Goal: Task Accomplishment & Management: Manage account settings

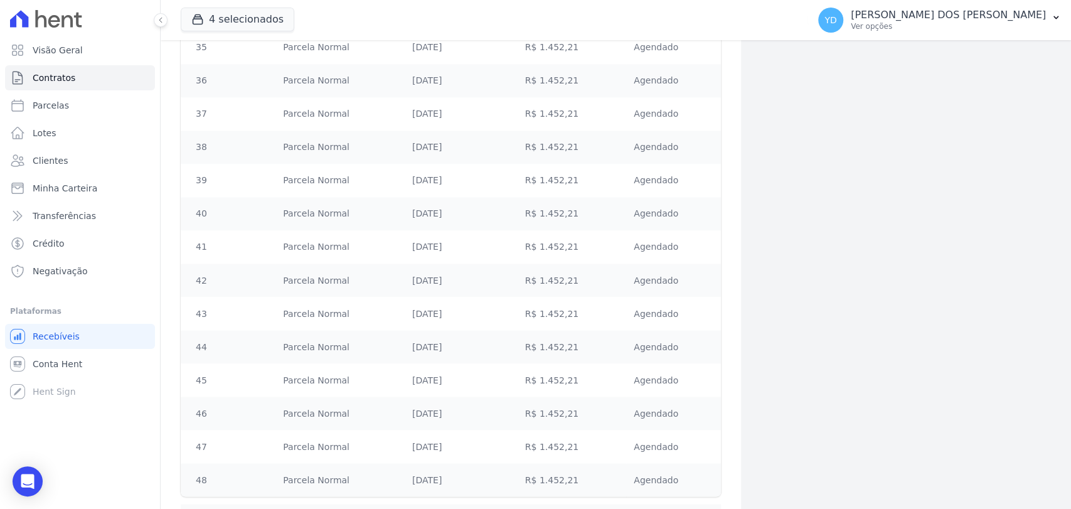
scroll to position [1439, 0]
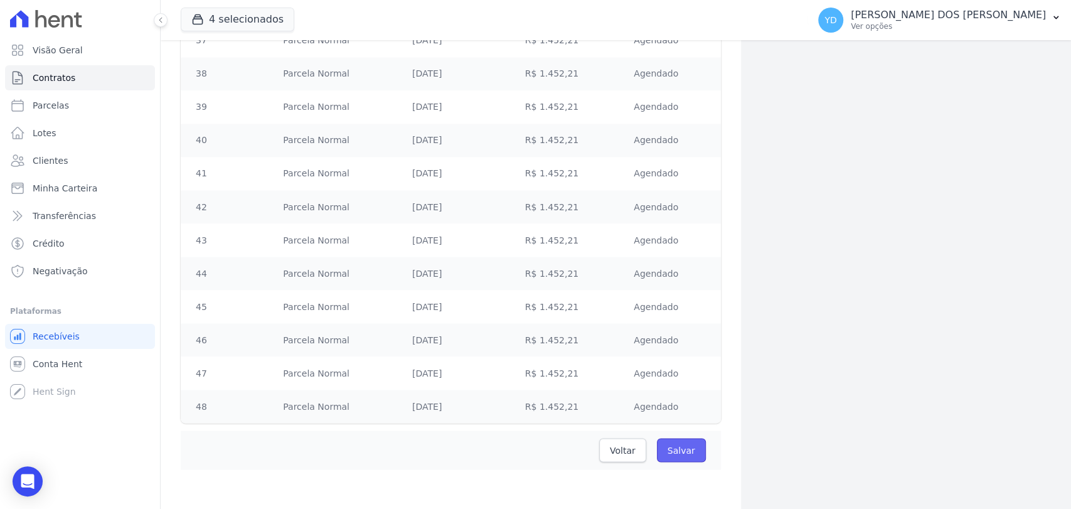
click at [679, 442] on input "Salvar" at bounding box center [681, 450] width 49 height 24
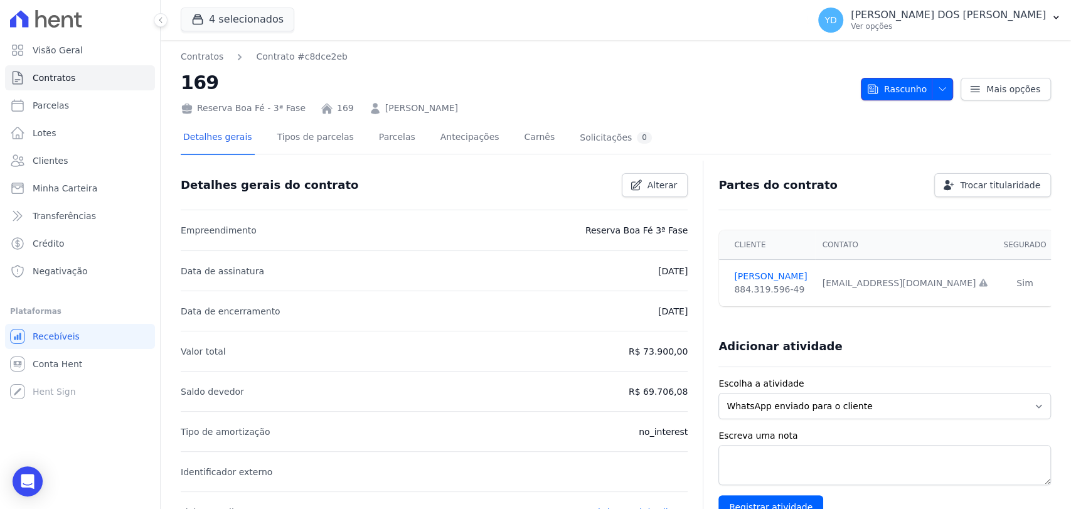
click at [901, 92] on span "Rascunho" at bounding box center [897, 89] width 60 height 23
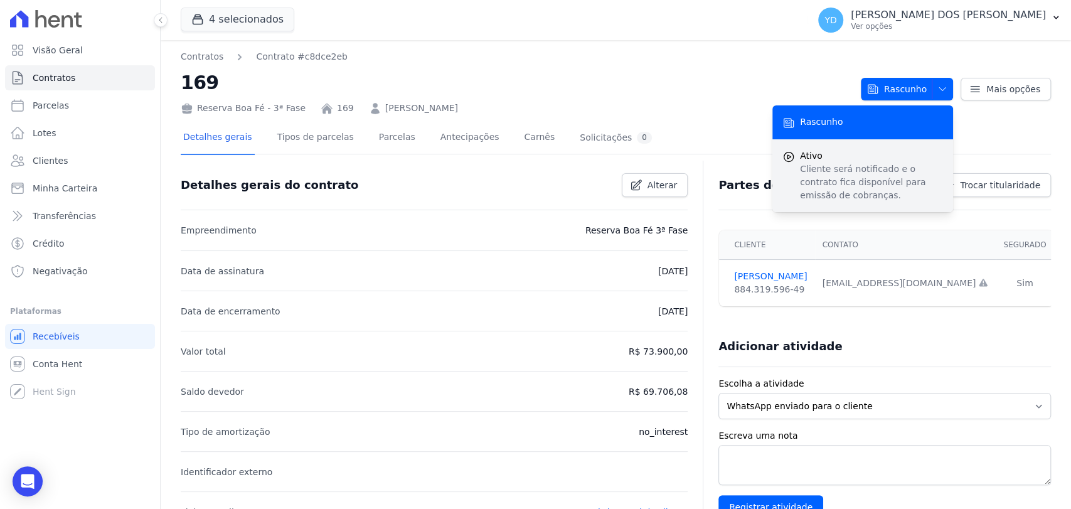
click at [837, 171] on p "Cliente será notificado e o contrato fica disponível para emissão de cobranças." at bounding box center [871, 183] width 143 height 40
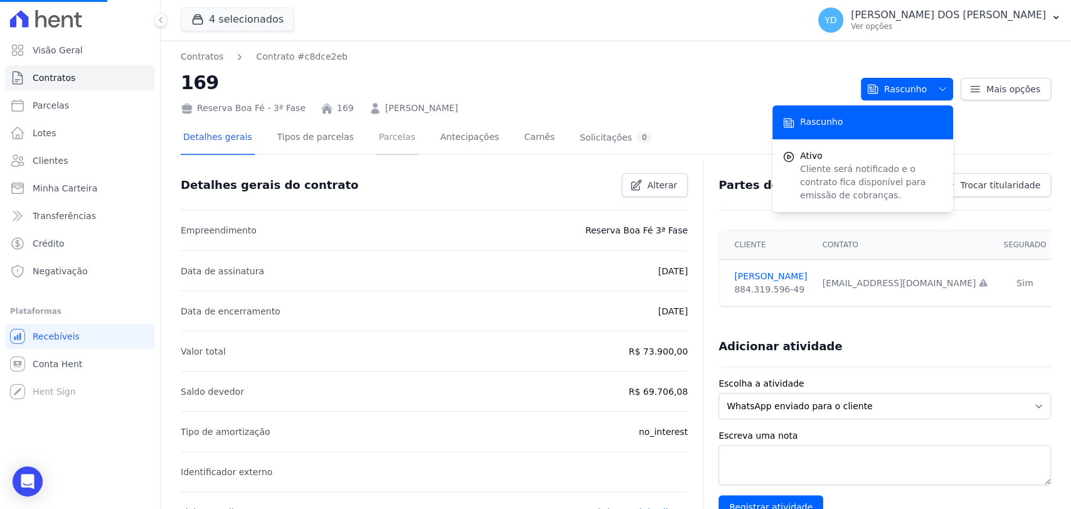
click at [377, 136] on link "Parcelas" at bounding box center [397, 138] width 41 height 33
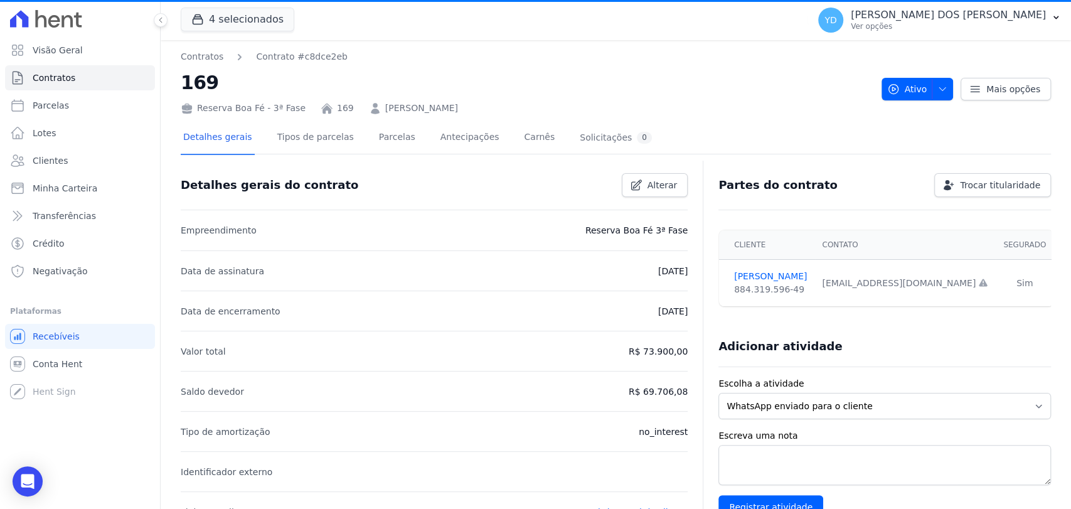
click at [433, 94] on h2 "169" at bounding box center [526, 82] width 691 height 28
click at [435, 99] on div "Reserva Boa Fé - 3ª Fase 169 [PERSON_NAME]" at bounding box center [526, 106] width 691 height 18
click at [435, 112] on link "[PERSON_NAME]" at bounding box center [421, 108] width 73 height 13
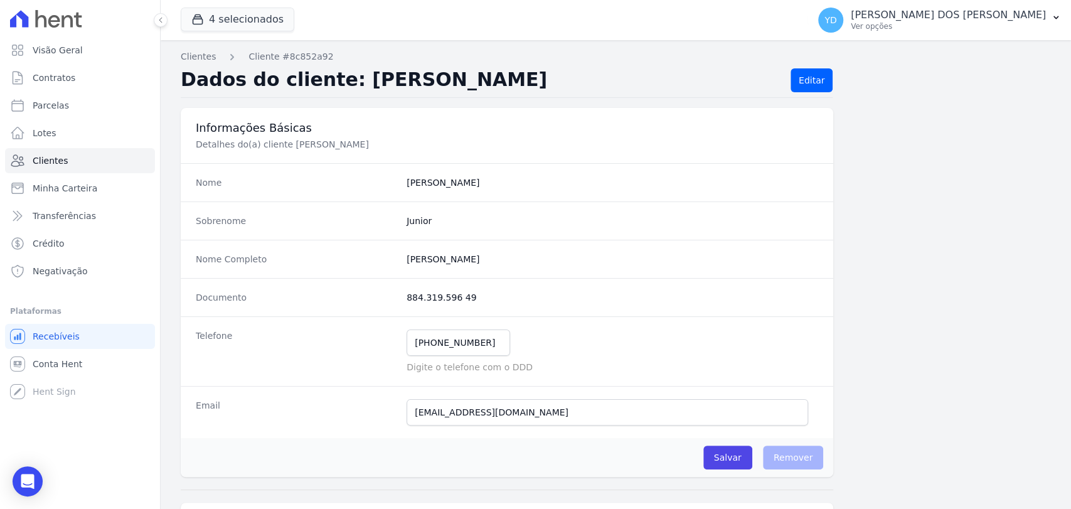
click at [466, 261] on completo "[PERSON_NAME]" at bounding box center [613, 259] width 412 height 13
copy dl "[PERSON_NAME]"
click at [456, 409] on input "[EMAIL_ADDRESS][DOMAIN_NAME]" at bounding box center [608, 412] width 402 height 26
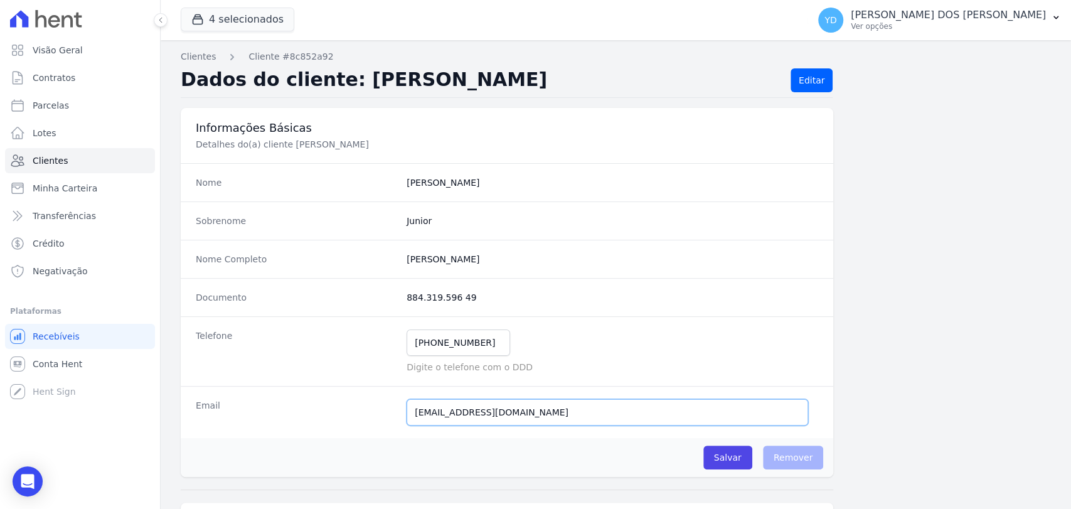
click at [456, 409] on input "[EMAIL_ADDRESS][DOMAIN_NAME]" at bounding box center [608, 412] width 402 height 26
click at [95, 166] on link "Clientes" at bounding box center [80, 160] width 150 height 25
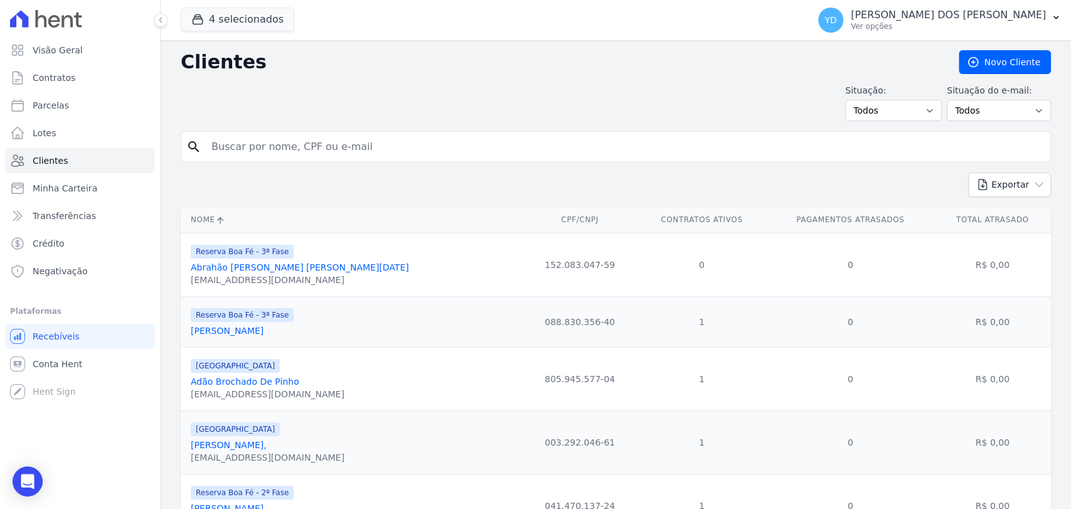
click at [279, 148] on input "search" at bounding box center [625, 146] width 842 height 25
type input "[PERSON_NAME]"
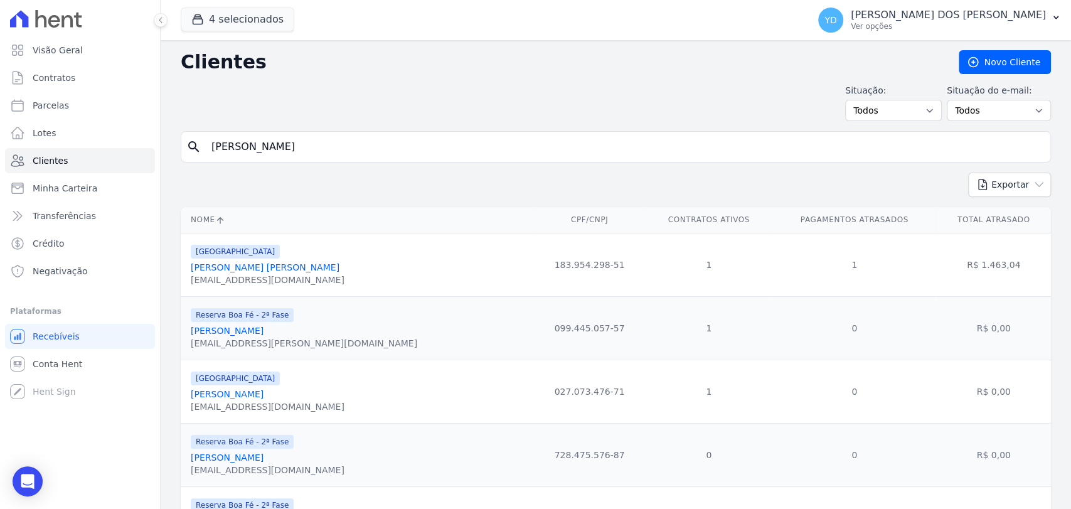
click at [264, 272] on link "[PERSON_NAME] [PERSON_NAME]" at bounding box center [265, 267] width 149 height 10
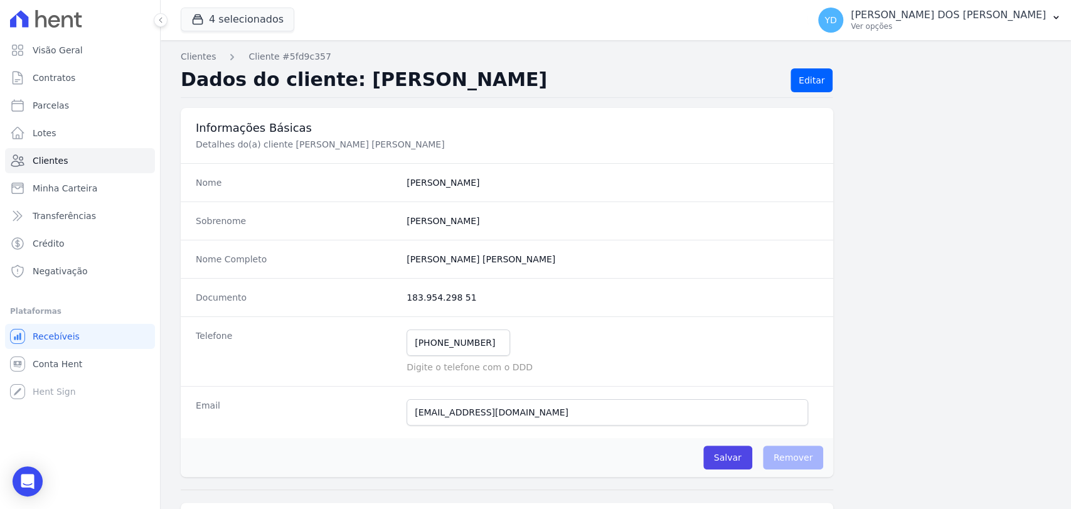
scroll to position [628, 0]
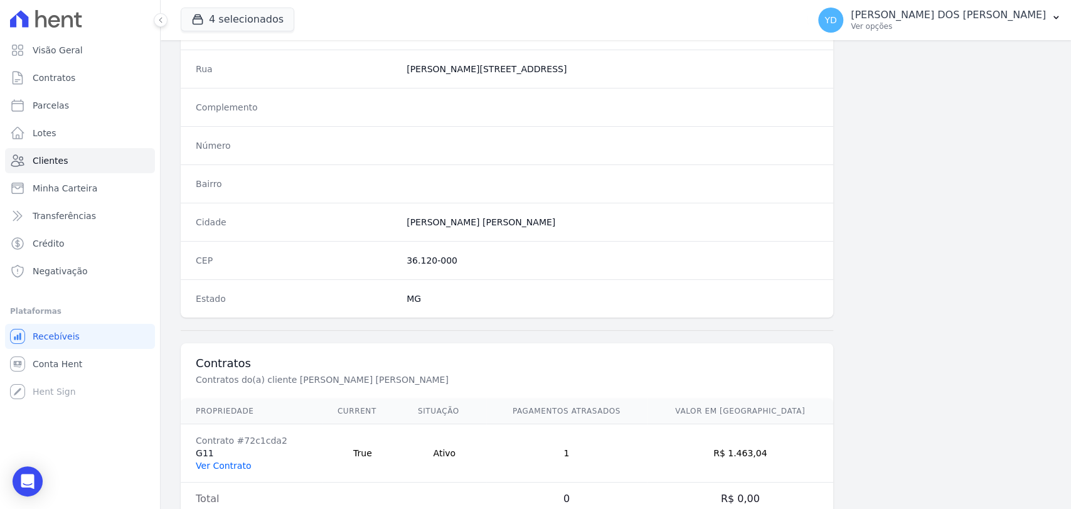
click at [232, 461] on link "Ver Contrato" at bounding box center [223, 466] width 55 height 10
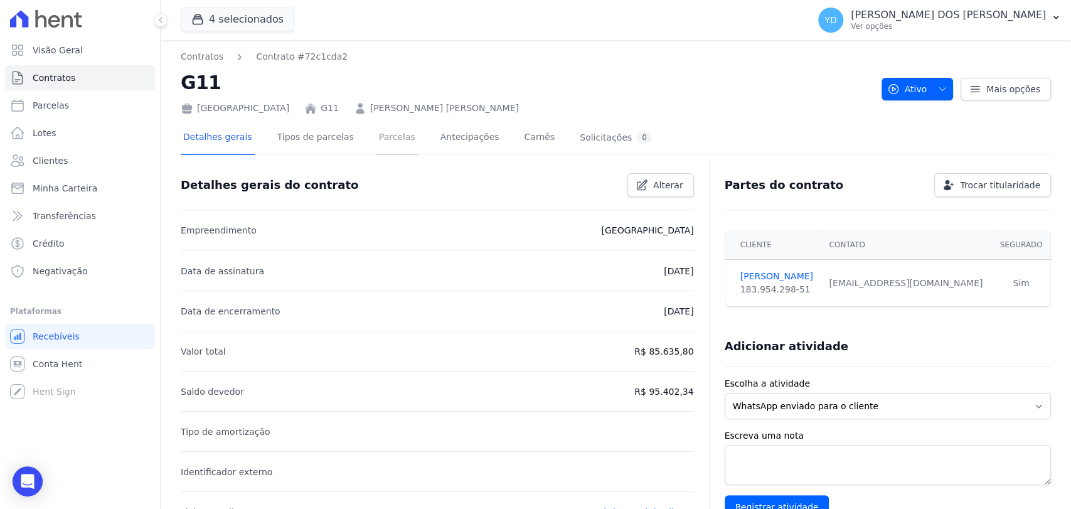
click at [396, 139] on link "Parcelas" at bounding box center [397, 138] width 41 height 33
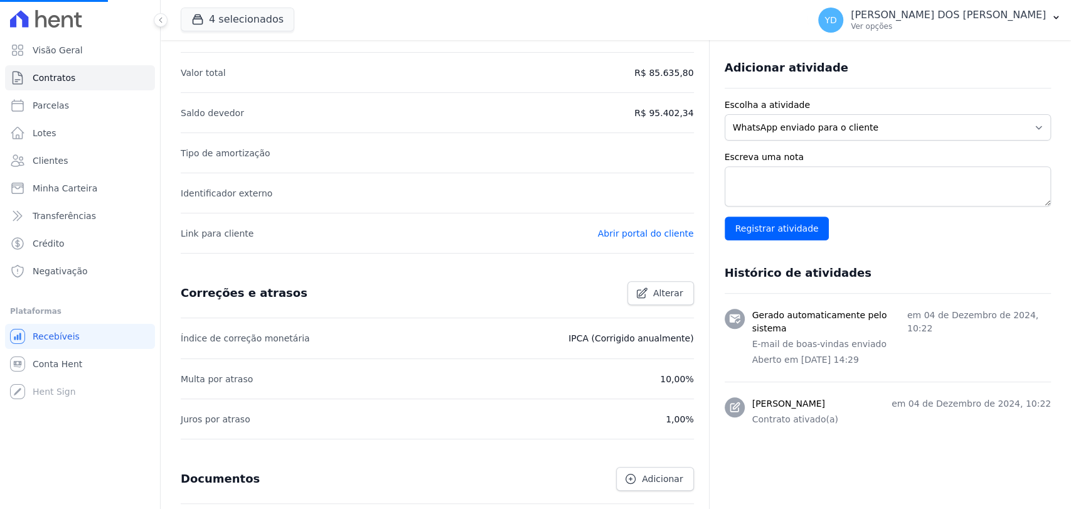
scroll to position [316, 0]
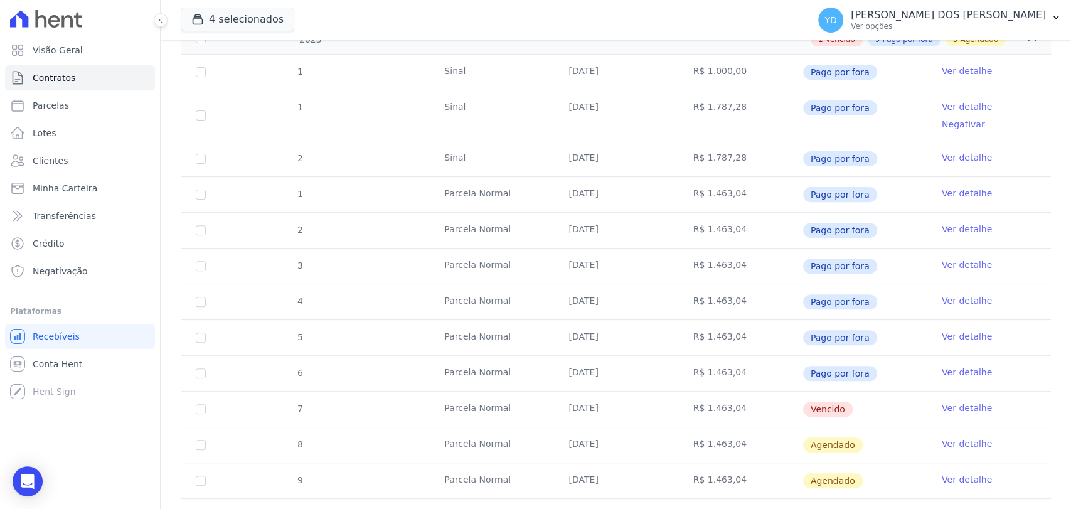
scroll to position [348, 0]
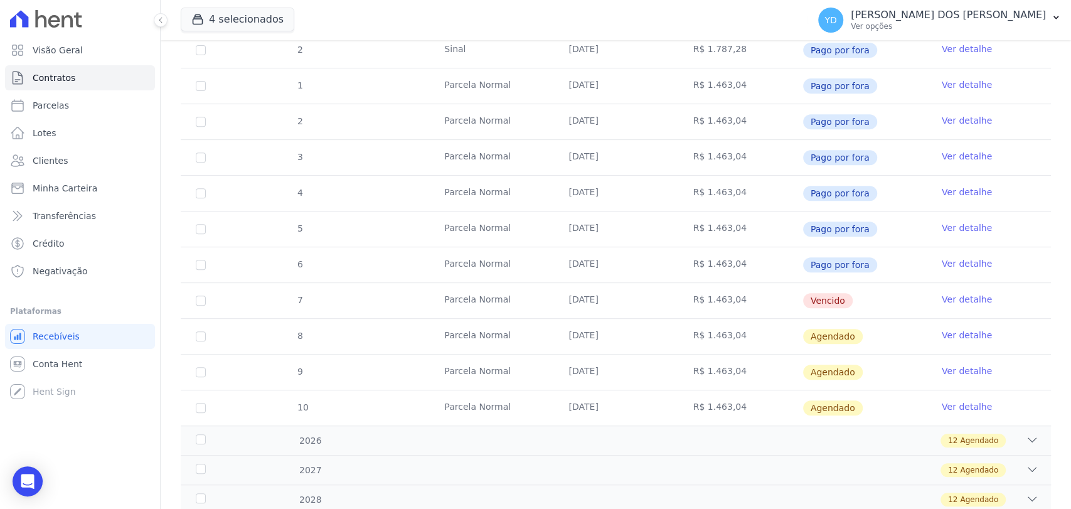
click at [960, 293] on link "Ver detalhe" at bounding box center [967, 299] width 50 height 13
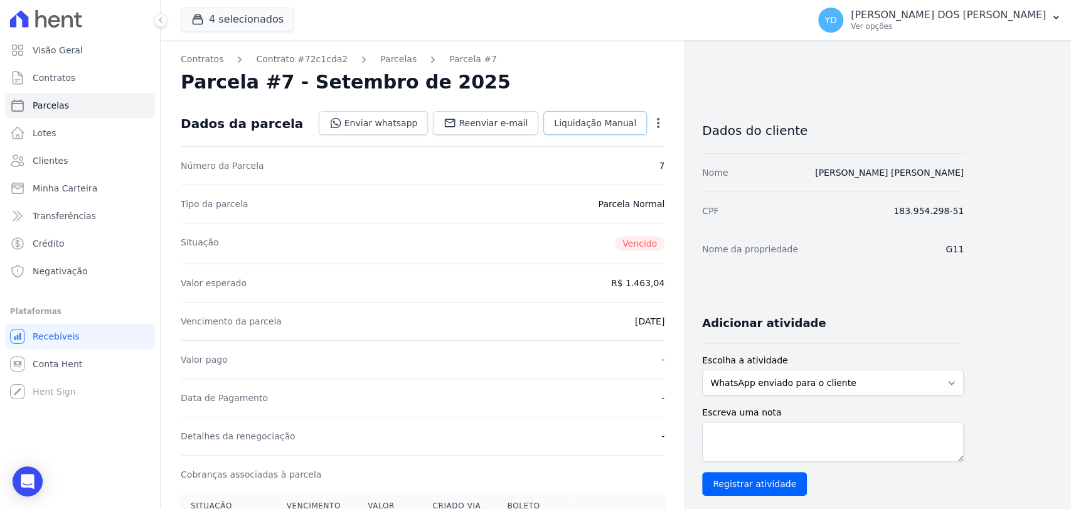
click at [631, 124] on span "Liquidação Manual" at bounding box center [595, 123] width 82 height 13
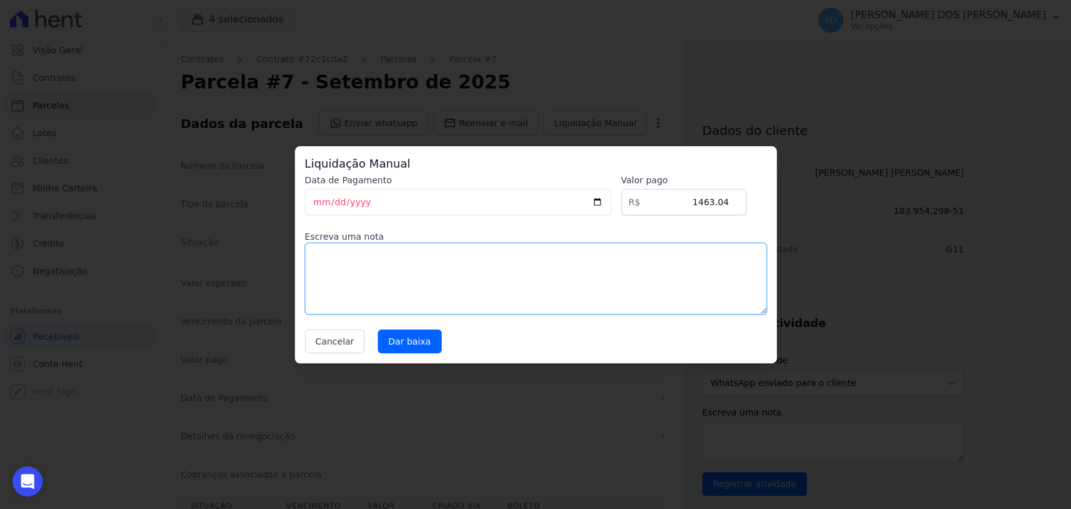
click at [487, 293] on textarea at bounding box center [536, 279] width 462 height 72
type textarea "Pagamento via PIX"
click at [400, 345] on input "Dar baixa" at bounding box center [410, 342] width 64 height 24
